Goal: Transaction & Acquisition: Purchase product/service

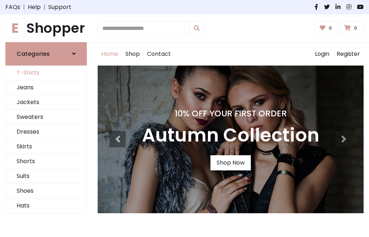
click at [46, 73] on link "T-Shirts" at bounding box center [46, 73] width 81 height 15
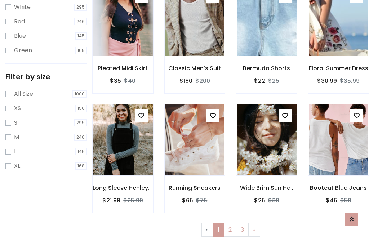
scroll to position [13, 0]
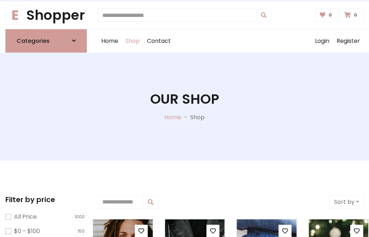
click at [184, 106] on h1 "Our Shop" at bounding box center [184, 99] width 69 height 16
click at [231, 41] on div "Home Shop Contact Log out Login Register" at bounding box center [231, 41] width 266 height 23
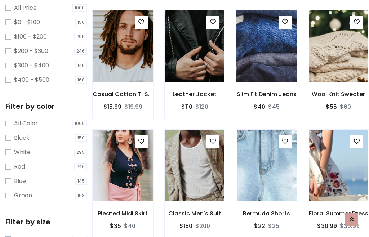
click at [266, 59] on img at bounding box center [267, 46] width 72 height 173
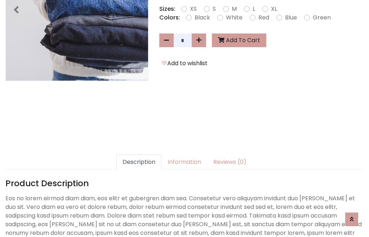
scroll to position [176, 0]
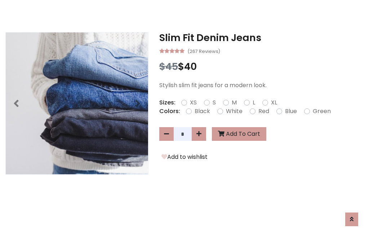
click at [261, 37] on h3 "Slim Fit Denim Jeans" at bounding box center [261, 38] width 204 height 12
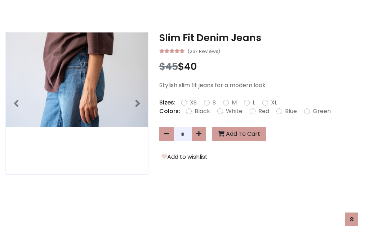
click at [261, 37] on h3 "Slim Fit Denim Jeans" at bounding box center [261, 38] width 204 height 12
